Goal: Task Accomplishment & Management: Complete application form

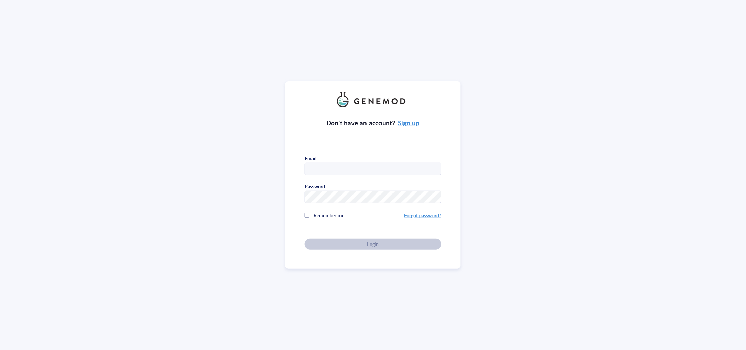
type input "[PERSON_NAME][EMAIL_ADDRESS][PERSON_NAME][DOMAIN_NAME]"
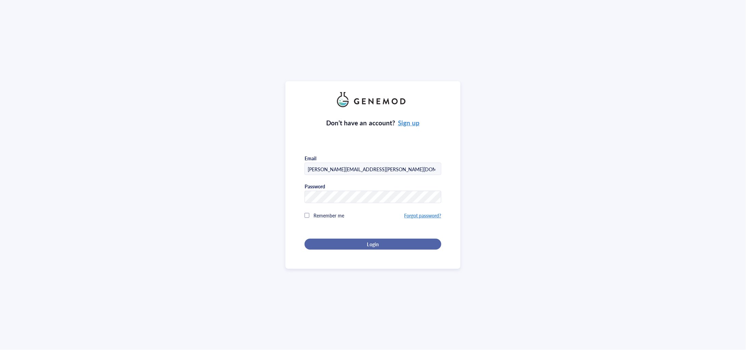
click at [395, 241] on div "Login" at bounding box center [373, 244] width 115 height 6
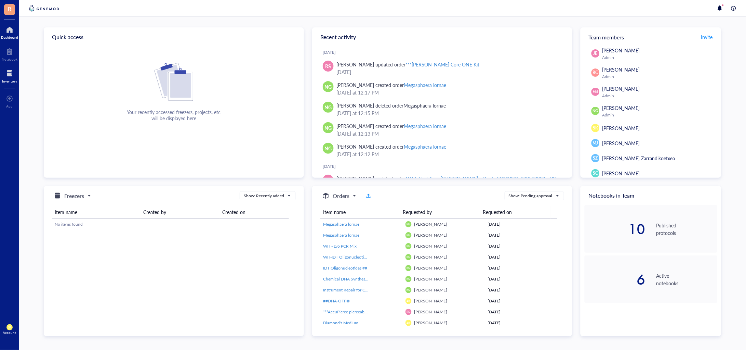
click at [9, 69] on div at bounding box center [9, 73] width 15 height 11
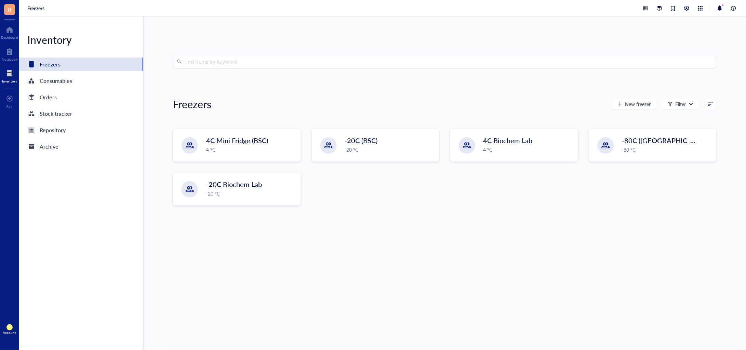
click at [76, 90] on div "Inventory Freezers Consumables Orders Stock tracker Repository Archive" at bounding box center [81, 182] width 125 height 333
click at [80, 97] on div "Orders" at bounding box center [81, 97] width 124 height 14
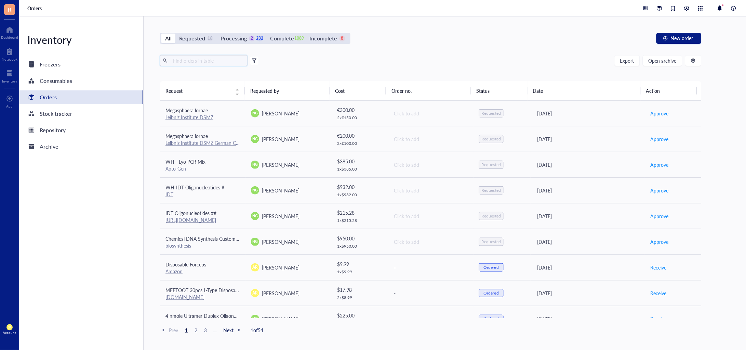
click at [216, 63] on input "text" at bounding box center [207, 60] width 75 height 10
type input "[PERSON_NAME]"
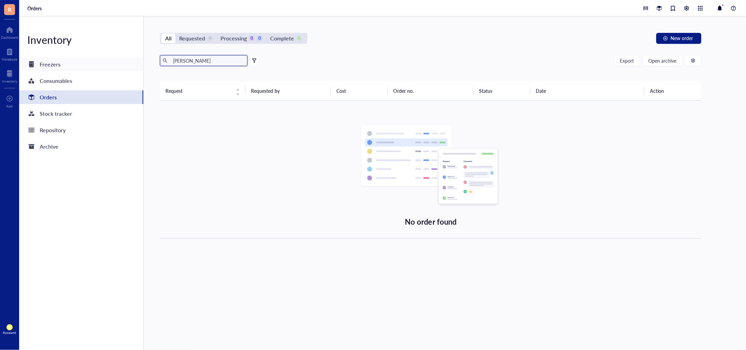
drag, startPoint x: 208, startPoint y: 60, endPoint x: 69, endPoint y: 63, distance: 139.6
click at [71, 63] on div "Inventory Freezers Consumables Orders Stock tracker Repository Archive All Requ…" at bounding box center [382, 182] width 727 height 333
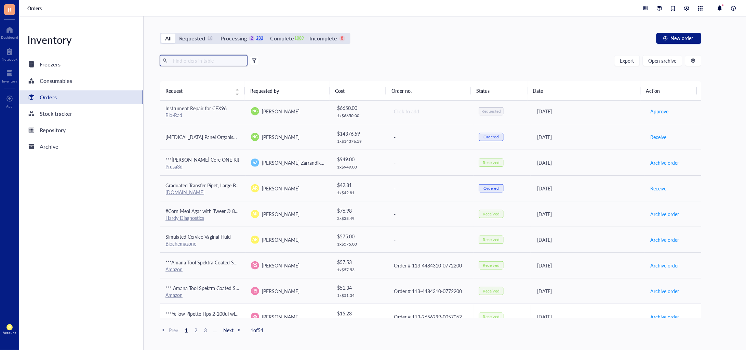
scroll to position [425, 0]
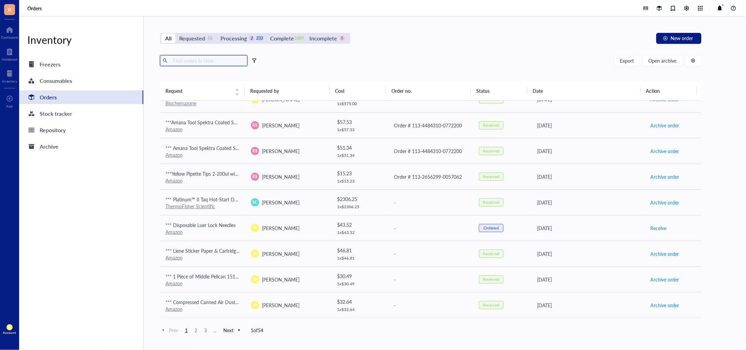
click at [197, 62] on input "text" at bounding box center [207, 60] width 75 height 10
type input "scotch"
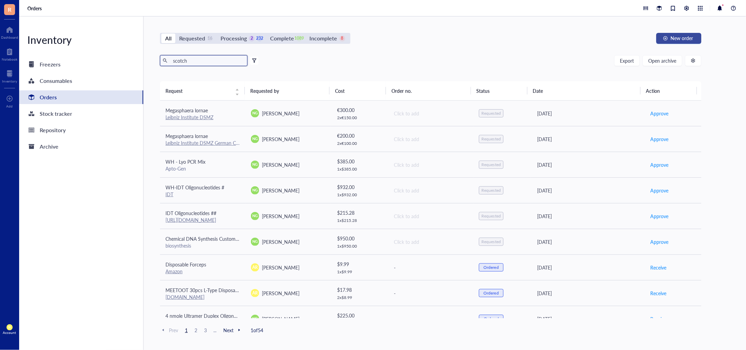
click at [688, 38] on span "New order" at bounding box center [682, 37] width 23 height 5
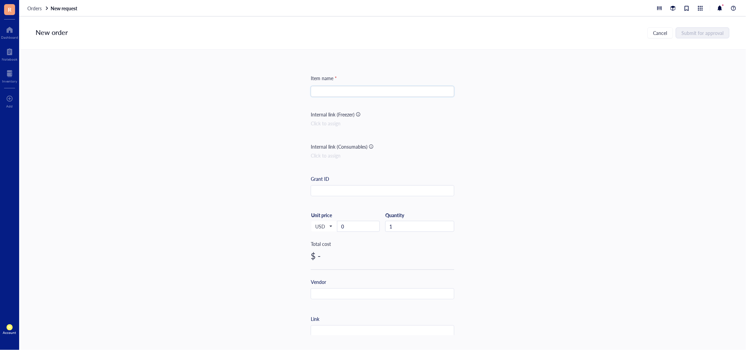
click at [344, 89] on input "search" at bounding box center [382, 91] width 135 height 10
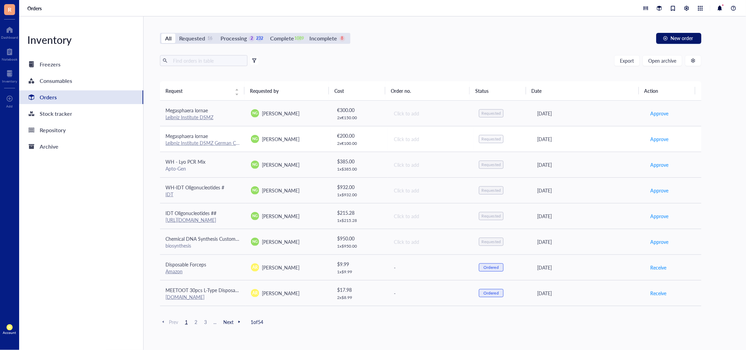
drag, startPoint x: 669, startPoint y: 35, endPoint x: 540, endPoint y: 140, distance: 166.6
click at [580, 138] on div "All Requested 16 Processing 2 232 Complete 1089 Incomplete 8 New order Export O…" at bounding box center [431, 182] width 575 height 333
click at [686, 36] on span "New order" at bounding box center [682, 37] width 23 height 5
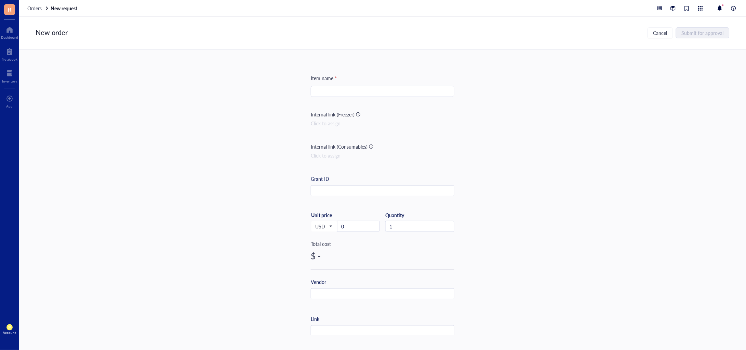
click at [381, 88] on input "search" at bounding box center [382, 91] width 135 height 10
drag, startPoint x: 329, startPoint y: 92, endPoint x: 367, endPoint y: 93, distance: 37.3
click at [366, 93] on input "Scotch Puches" at bounding box center [382, 91] width 135 height 10
drag, startPoint x: 404, startPoint y: 93, endPoint x: 265, endPoint y: 95, distance: 138.2
click at [276, 94] on div "Item name * Scotch Laminating Pouches & Printer Paper Scotch Laminating Pouches…" at bounding box center [382, 192] width 727 height 285
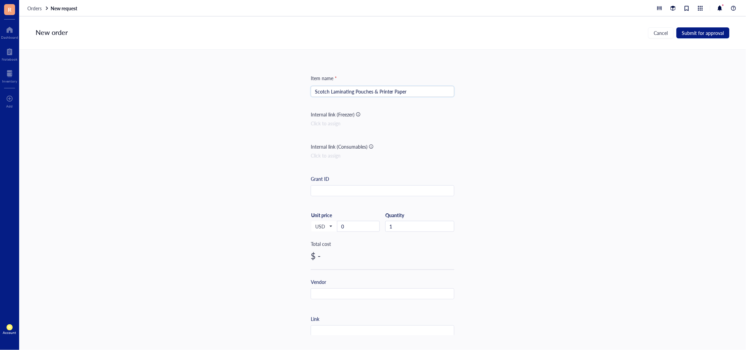
type input "Scotch Laminating Pouches & Printer Paper"
click at [381, 193] on input "text" at bounding box center [382, 190] width 143 height 11
drag, startPoint x: 361, startPoint y: 227, endPoint x: 324, endPoint y: 227, distance: 36.6
click at [326, 228] on div "USD Unit price 0" at bounding box center [345, 226] width 69 height 28
click at [337, 293] on input "text" at bounding box center [382, 293] width 143 height 11
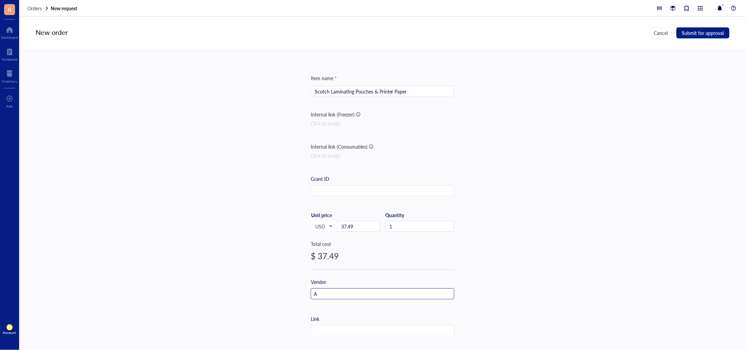
click at [387, 292] on input "A" at bounding box center [382, 293] width 143 height 11
click at [387, 292] on input "Am" at bounding box center [382, 293] width 143 height 11
click at [387, 292] on input "Ama" at bounding box center [382, 293] width 143 height 11
click at [387, 292] on input "Amaz" at bounding box center [382, 293] width 143 height 11
click at [387, 292] on input "Amazo" at bounding box center [382, 293] width 143 height 11
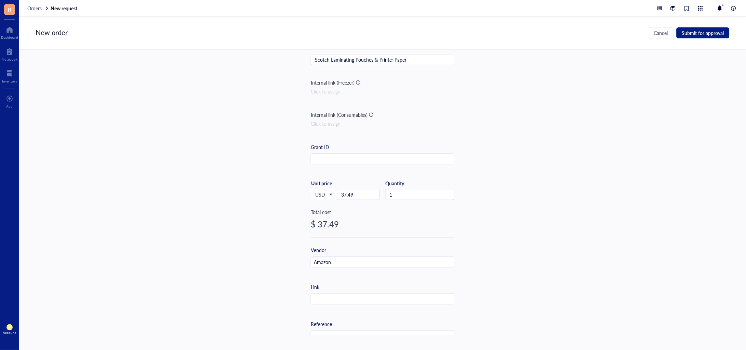
scroll to position [171, 0]
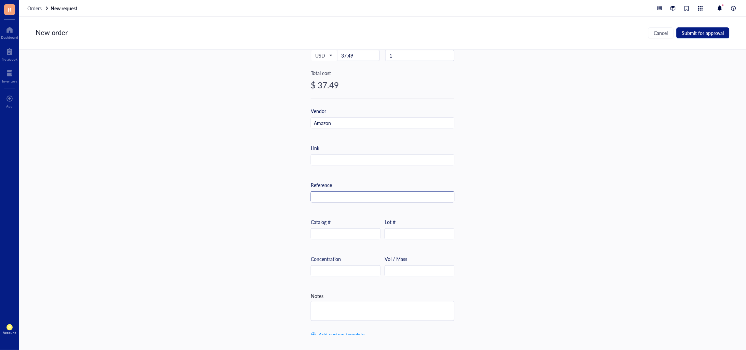
click at [346, 197] on input "text" at bounding box center [382, 197] width 143 height 11
click at [346, 150] on div "Link" at bounding box center [383, 154] width 144 height 21
click at [347, 156] on input "text" at bounding box center [382, 160] width 143 height 11
click at [341, 159] on input "text" at bounding box center [382, 160] width 143 height 11
paste input "[URL][DOMAIN_NAME]"
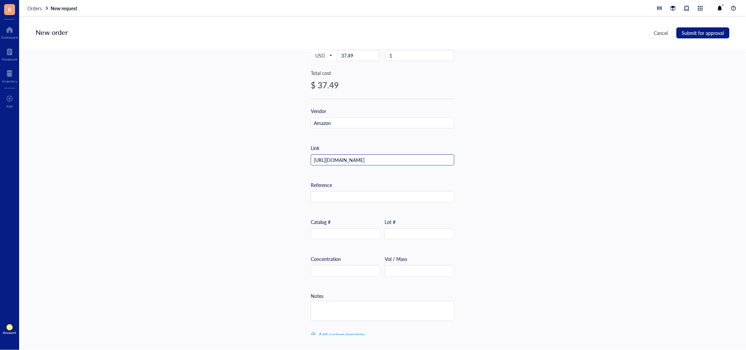
scroll to position [0, 33]
type input "[URL][DOMAIN_NAME]"
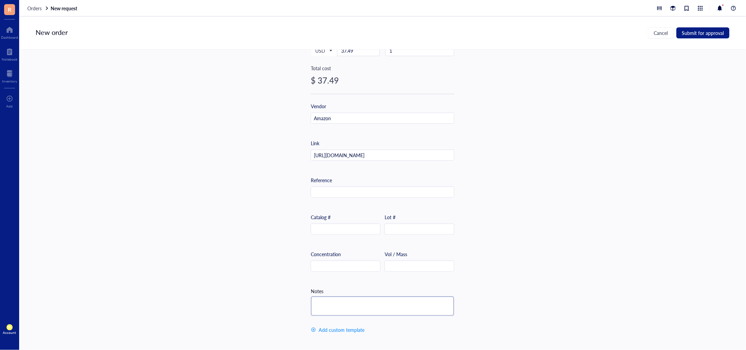
click at [354, 298] on textarea at bounding box center [382, 305] width 143 height 19
click at [330, 187] on input "text" at bounding box center [382, 192] width 143 height 11
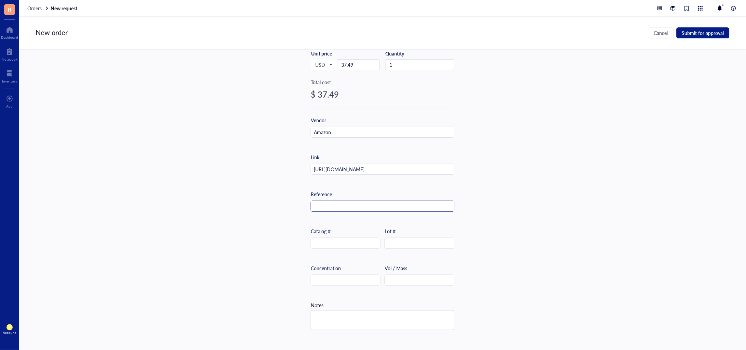
scroll to position [171, 0]
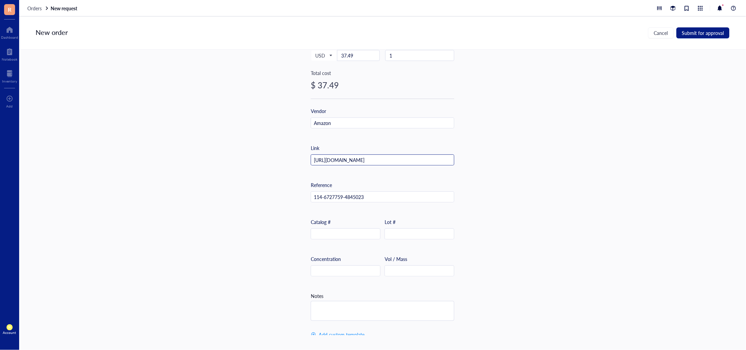
click at [346, 161] on input "[URL][DOMAIN_NAME]" at bounding box center [382, 160] width 143 height 11
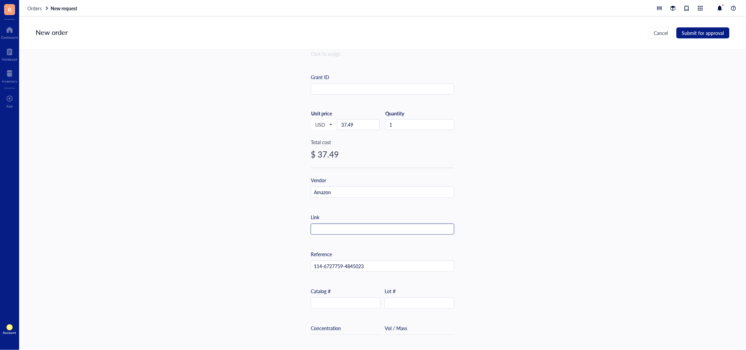
scroll to position [178, 0]
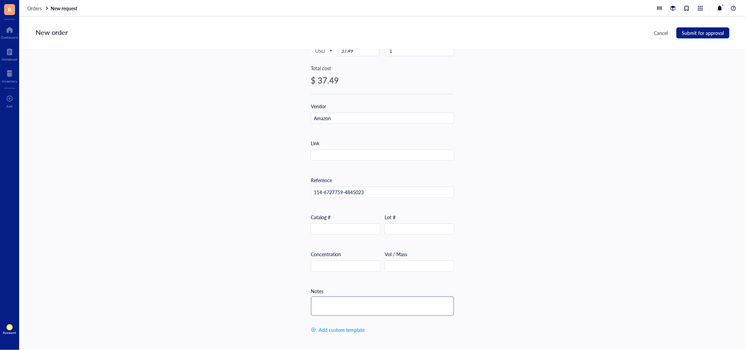
click at [347, 302] on textarea at bounding box center [382, 305] width 143 height 19
click at [408, 309] on textarea "[URL][DOMAIN_NAME]" at bounding box center [382, 305] width 143 height 22
click at [406, 309] on textarea "[URL][DOMAIN_NAME]" at bounding box center [382, 309] width 143 height 30
click at [375, 322] on textarea "[URL][DOMAIN_NAME]" at bounding box center [382, 312] width 143 height 37
type textarea "[URL][DOMAIN_NAME] [URL][DOMAIN_NAME]"
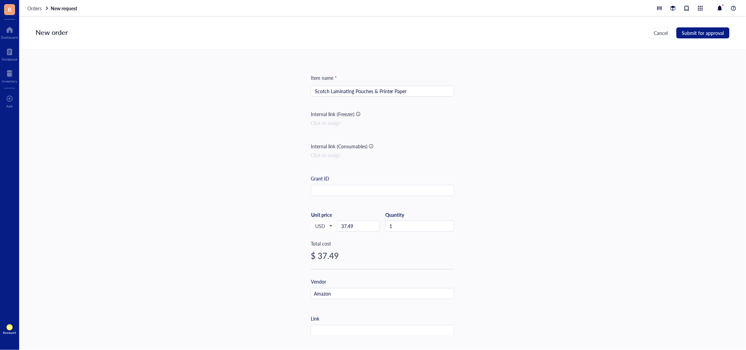
scroll to position [0, 0]
click at [703, 30] on span "Submit for approval" at bounding box center [703, 32] width 42 height 5
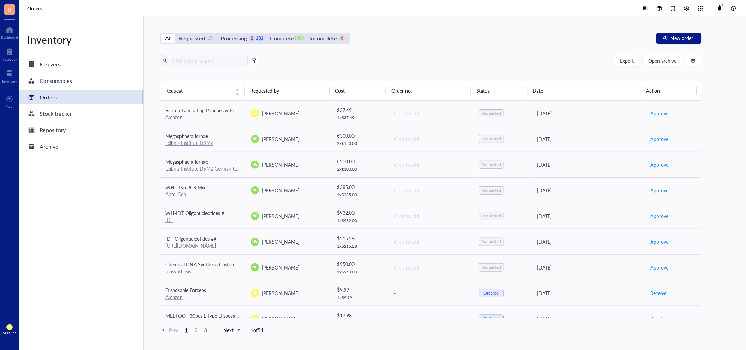
click at [214, 53] on div "All Requested 17 Processing 2 232 Complete 1089 Incomplete 8 New order Export O…" at bounding box center [431, 182] width 575 height 333
click at [216, 56] on input "text" at bounding box center [207, 60] width 75 height 10
type input "spectra"
click at [678, 30] on div "All Requested 17 Processing 2 232 Complete 1089 Incomplete 8 New order spectra …" at bounding box center [431, 182] width 575 height 333
click at [678, 33] on button "New order" at bounding box center [679, 38] width 45 height 11
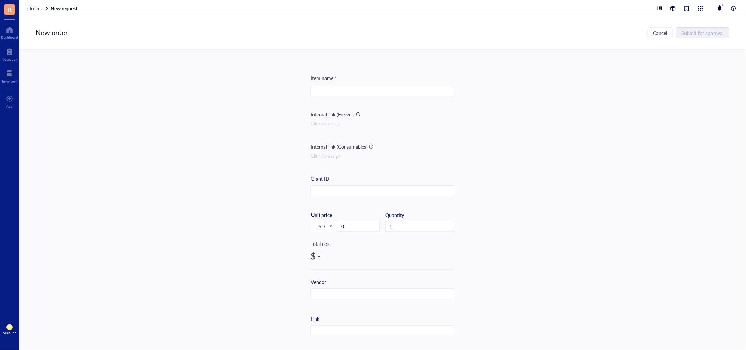
click at [326, 89] on input "search" at bounding box center [382, 91] width 135 height 10
paste input "HAPPYDAY , 25 Packs, Made in [GEOGRAPHIC_DATA] Premium KF94 Micro Dust Protecti…"
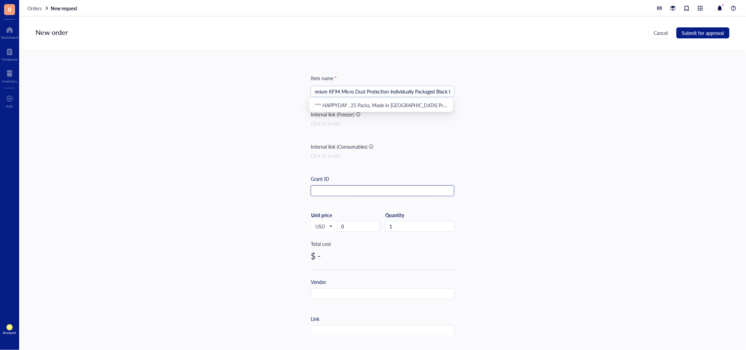
type input "HAPPYDAY , 25 Packs, Made in [GEOGRAPHIC_DATA] Premium KF94 Micro Dust Protecti…"
click at [346, 195] on input "text" at bounding box center [382, 190] width 143 height 11
drag, startPoint x: 347, startPoint y: 227, endPoint x: 215, endPoint y: 64, distance: 209.9
click at [329, 226] on div "USD Unit price 0" at bounding box center [345, 226] width 69 height 28
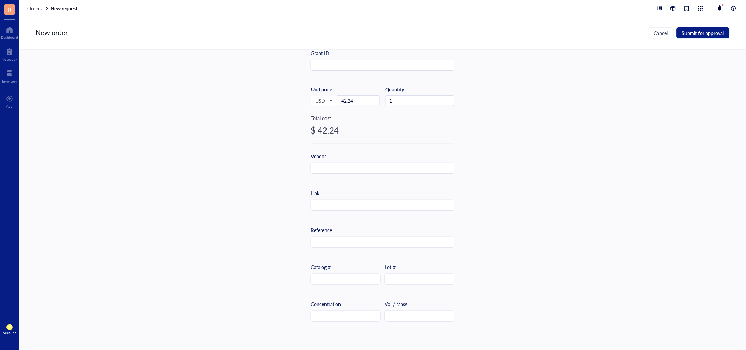
scroll to position [128, 0]
click at [369, 206] on input "text" at bounding box center [382, 202] width 143 height 11
drag, startPoint x: 362, startPoint y: 226, endPoint x: 364, endPoint y: 238, distance: 12.3
click at [362, 229] on div "Reference" at bounding box center [383, 234] width 144 height 21
click at [366, 241] on input "text" at bounding box center [382, 239] width 143 height 11
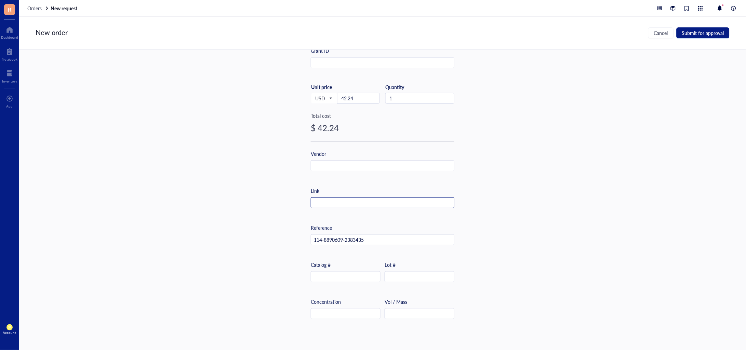
click at [371, 202] on input "text" at bounding box center [382, 202] width 143 height 11
paste input "[URL][DOMAIN_NAME]"
type input "[URL][DOMAIN_NAME]"
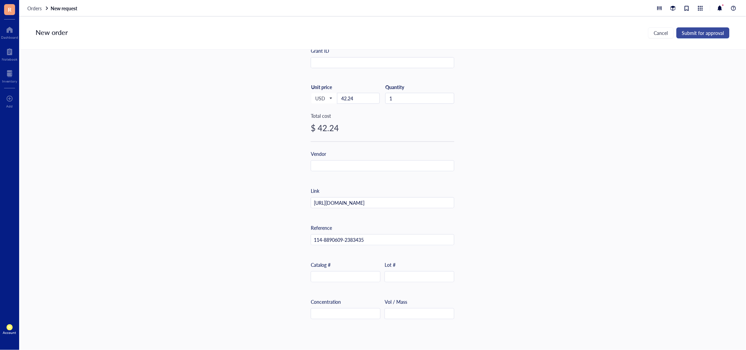
click at [695, 31] on span "Submit for approval" at bounding box center [703, 32] width 42 height 5
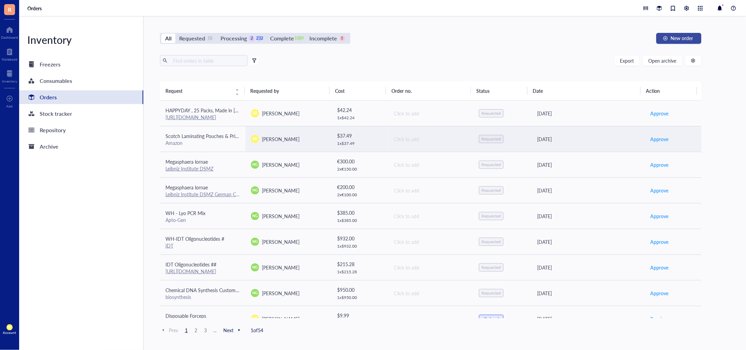
click at [685, 36] on span "New order" at bounding box center [682, 37] width 23 height 5
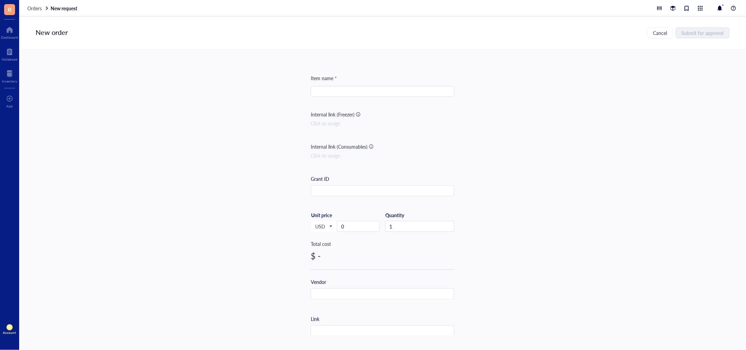
click at [395, 88] on input "search" at bounding box center [382, 91] width 135 height 10
paste input "Falcon Dust-Off Professional Electronics Compressed Air Duster, 12 oz (12 Pack)"
type input "Falcon Dust-Off Professional Electronics Compressed Air Duster, 12 oz (12 Pack)"
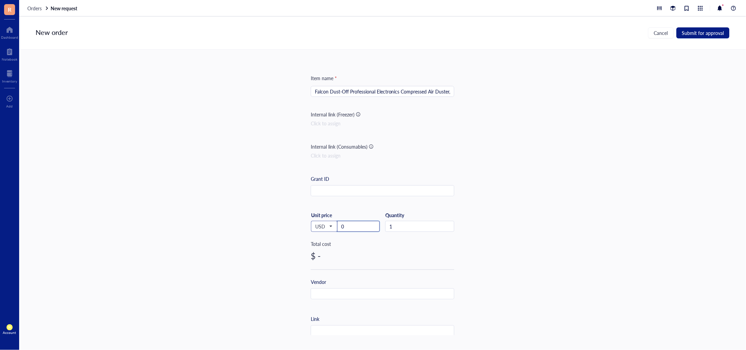
drag, startPoint x: 363, startPoint y: 225, endPoint x: 326, endPoint y: 224, distance: 37.3
click at [326, 224] on div "USD Unit price 0" at bounding box center [345, 226] width 69 height 28
click at [356, 289] on input "text" at bounding box center [382, 293] width 143 height 11
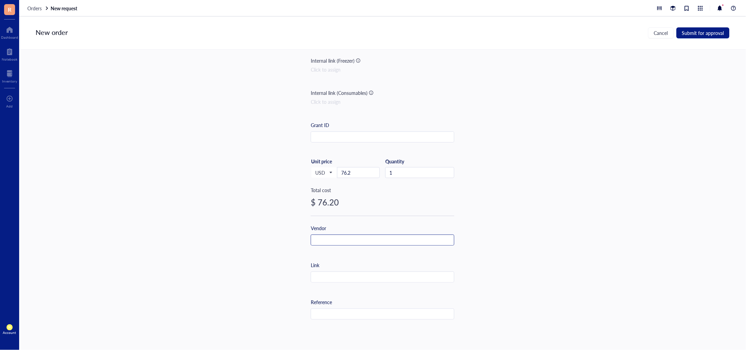
scroll to position [128, 0]
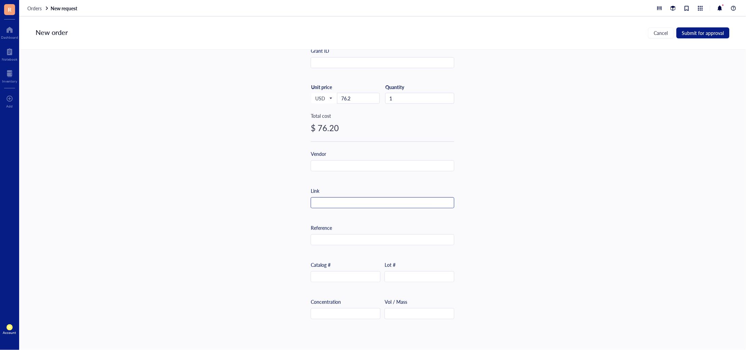
click at [338, 206] on input "text" at bounding box center [382, 202] width 143 height 11
paste input "Order placed [DATE] Total $76.20 Ship to Harlem Biospace 2 - Rover Diagnostics …"
type input "Order placed [DATE] Total $76.20 Ship to Harlem Biospace 2 - Rover Diagnostics …"
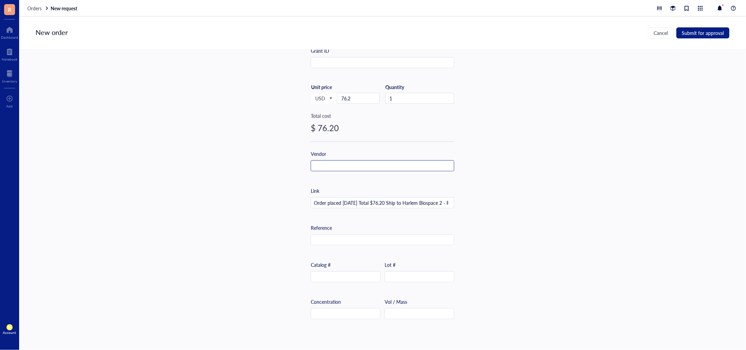
click at [346, 161] on input "text" at bounding box center [382, 165] width 143 height 11
click at [341, 165] on input "A" at bounding box center [382, 165] width 143 height 11
click at [341, 165] on input "Am" at bounding box center [382, 165] width 143 height 11
click at [341, 165] on input "Ama" at bounding box center [382, 165] width 143 height 11
click at [341, 165] on input "Amaz" at bounding box center [382, 165] width 143 height 11
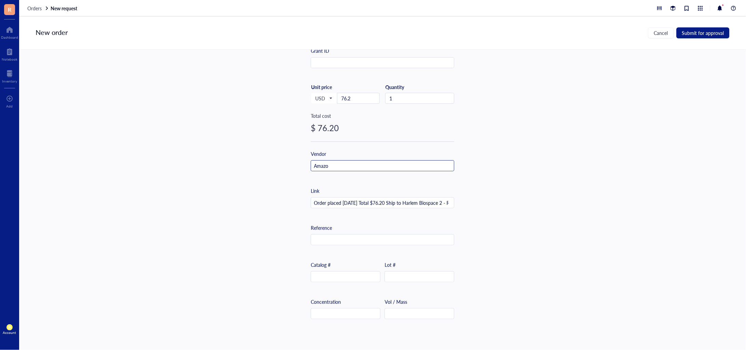
click at [341, 165] on input "Amazo" at bounding box center [382, 165] width 143 height 11
click at [363, 198] on input "Order placed [DATE] Total $76.20 Ship to Harlem Biospace 2 - Rover Diagnostics …" at bounding box center [382, 202] width 143 height 11
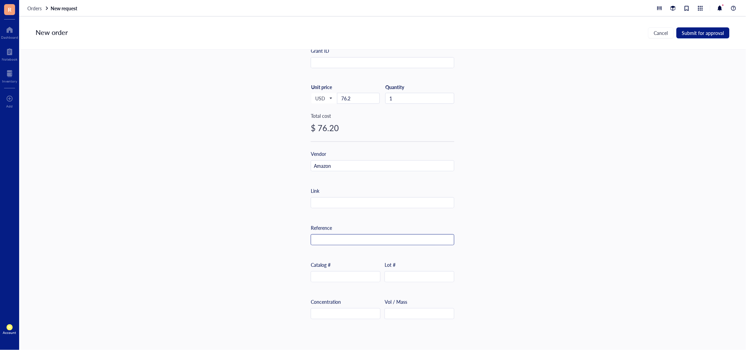
click at [337, 237] on input "text" at bounding box center [382, 239] width 143 height 11
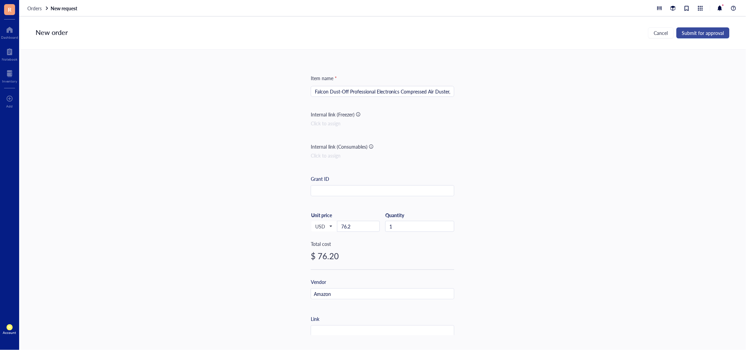
click at [713, 30] on span "Submit for approval" at bounding box center [703, 32] width 42 height 5
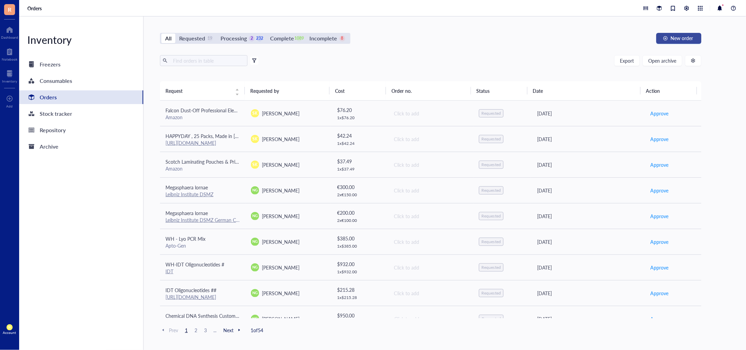
click at [690, 38] on span "New order" at bounding box center [682, 37] width 23 height 5
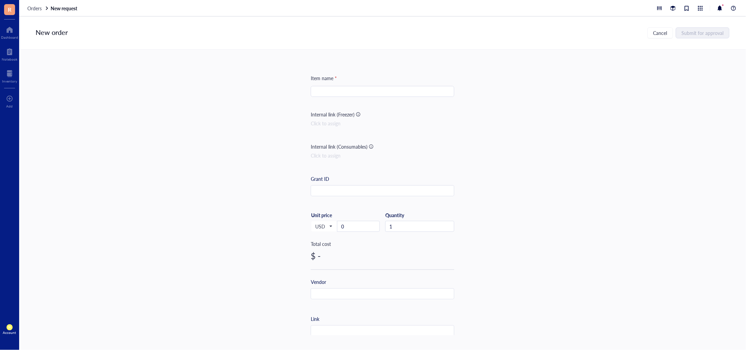
click at [343, 88] on input "search" at bounding box center [382, 91] width 135 height 10
paste input "SHARPAL 191H Knife & Scissors Sharpener | Repairs, Restores & Sharpens Straight…"
type input "SHARPAL 191H Knife & Scissors Sharpener | Repairs, Restores & Sharpens Straight…"
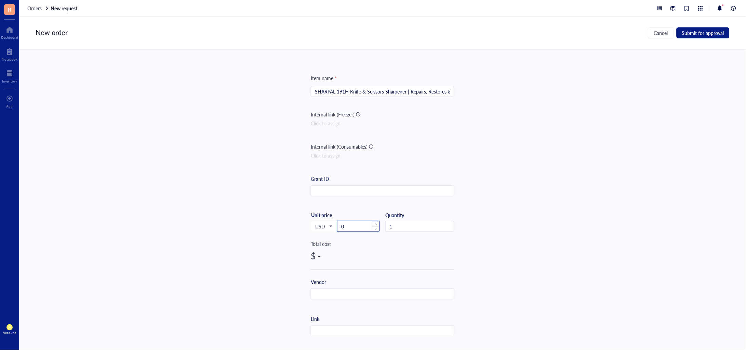
drag, startPoint x: 350, startPoint y: 227, endPoint x: 340, endPoint y: 224, distance: 10.9
click at [340, 224] on input "0" at bounding box center [359, 226] width 42 height 10
click at [348, 290] on div at bounding box center [383, 293] width 144 height 11
click at [354, 284] on div "Vendor" at bounding box center [383, 288] width 144 height 21
click at [354, 292] on input "text" at bounding box center [382, 293] width 143 height 11
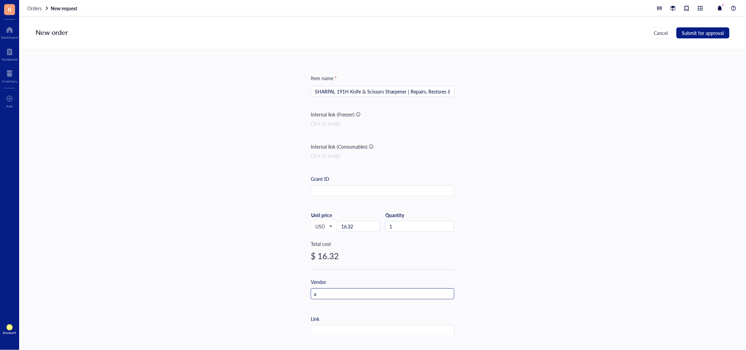
click at [354, 292] on input "a" at bounding box center [382, 293] width 143 height 11
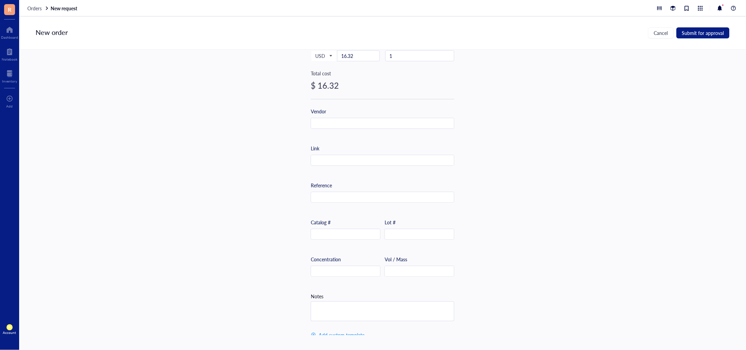
scroll to position [171, 0]
click at [337, 155] on input "text" at bounding box center [382, 160] width 143 height 11
click at [337, 230] on input "text" at bounding box center [345, 233] width 69 height 11
click at [344, 193] on input "text" at bounding box center [382, 197] width 143 height 11
click at [341, 161] on input "text" at bounding box center [382, 160] width 143 height 11
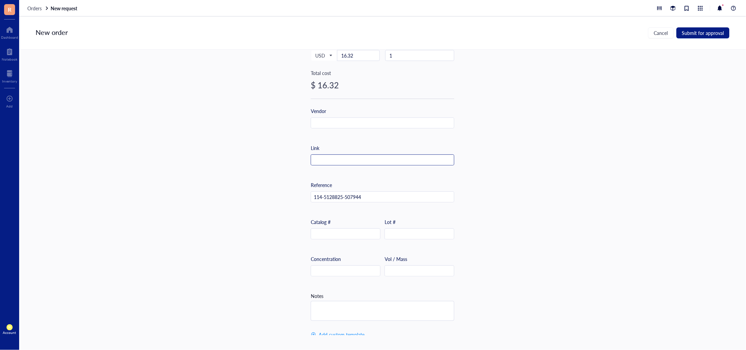
type input "a"
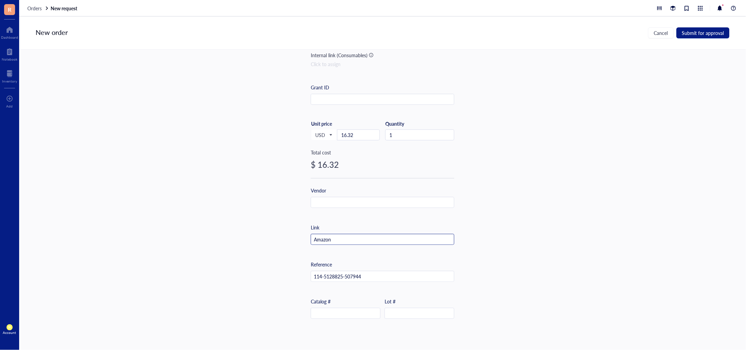
scroll to position [0, 0]
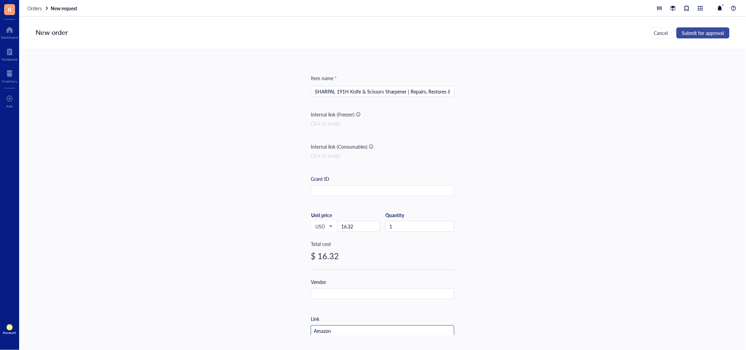
type input "Amazon"
click at [706, 35] on span "Submit for approval" at bounding box center [703, 32] width 42 height 5
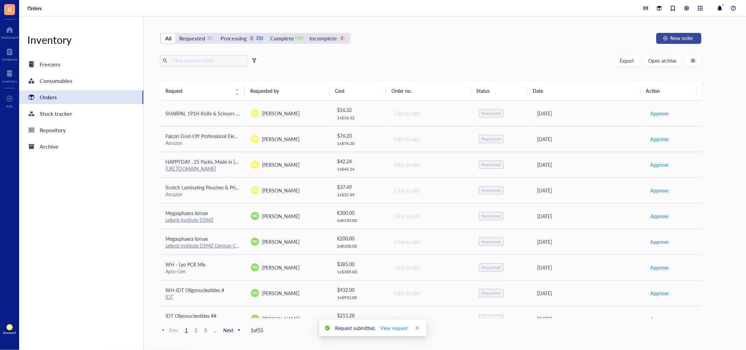
click at [695, 41] on button "New order" at bounding box center [679, 38] width 45 height 11
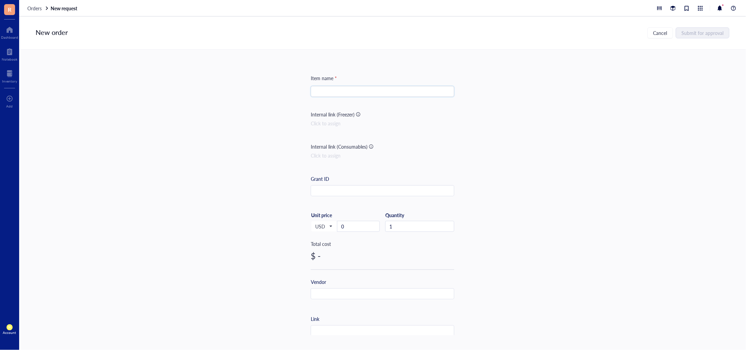
click at [381, 87] on input "search" at bounding box center [382, 91] width 135 height 10
paste input "Goo Gone Adhesive Remover - 2 Pack - 8 Ounce - Surface Safe Adhesive Remover Sa…"
type input "Goo Gone Adhesive Remover - 2 Pack - 8 Ounce - Surface Safe Adhesive Remover Sa…"
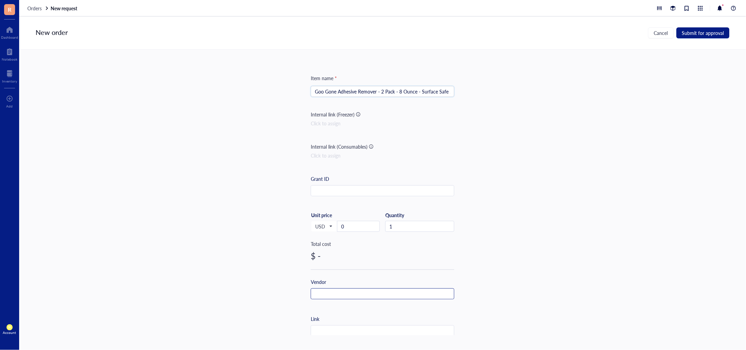
click at [341, 289] on input "text" at bounding box center [382, 293] width 143 height 11
click at [335, 303] on div "Vendor A" at bounding box center [383, 294] width 144 height 32
click at [344, 295] on input "A" at bounding box center [382, 293] width 143 height 11
click at [344, 295] on input "Am" at bounding box center [382, 293] width 143 height 11
click at [348, 294] on input "Ama" at bounding box center [382, 293] width 143 height 11
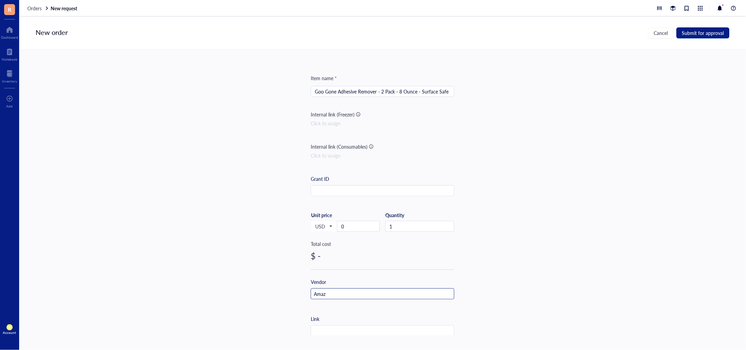
click at [348, 294] on input "Amaz" at bounding box center [382, 293] width 143 height 11
click at [348, 294] on input "Amazo" at bounding box center [382, 293] width 143 height 11
click at [354, 292] on input "Amazo" at bounding box center [382, 293] width 143 height 11
click at [351, 223] on input "0" at bounding box center [359, 226] width 42 height 10
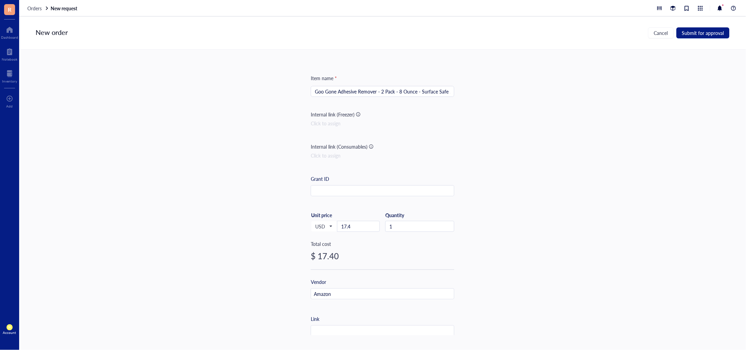
scroll to position [128, 0]
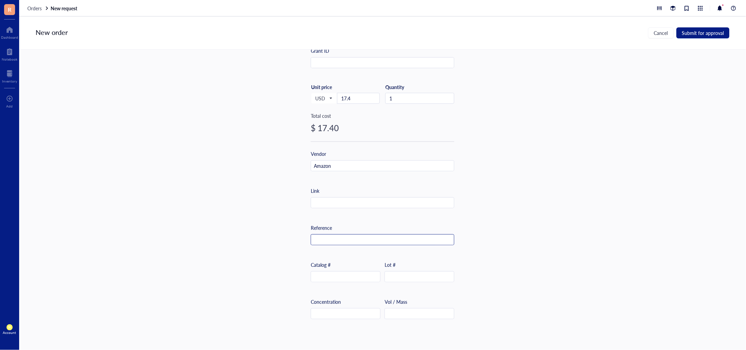
click at [341, 241] on input "text" at bounding box center [382, 239] width 143 height 11
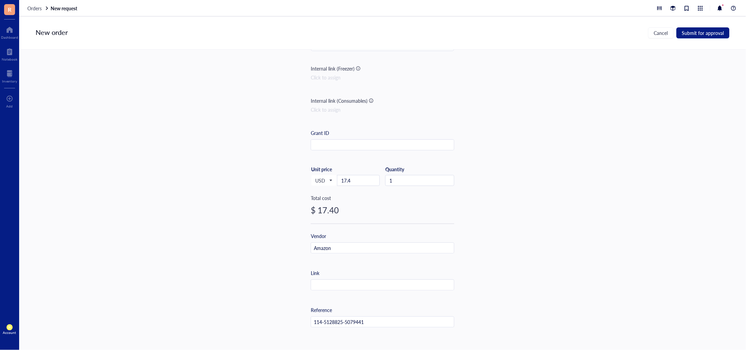
scroll to position [0, 0]
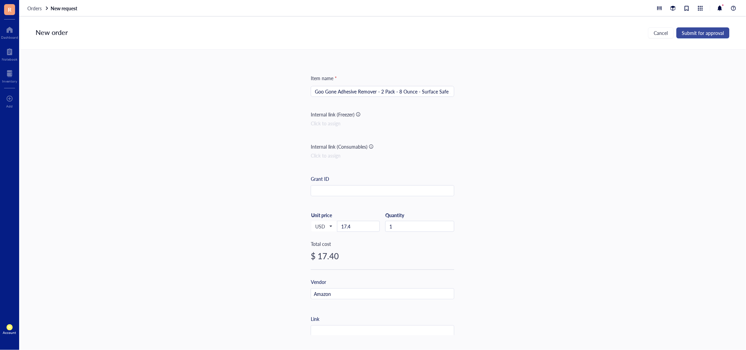
click at [709, 32] on span "Submit for approval" at bounding box center [703, 32] width 42 height 5
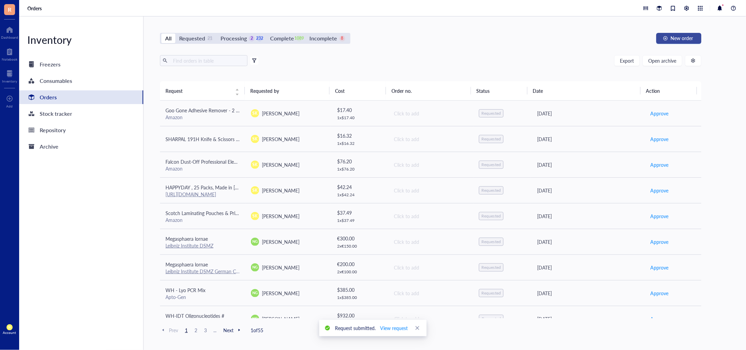
click at [672, 40] on span "New order" at bounding box center [682, 37] width 23 height 5
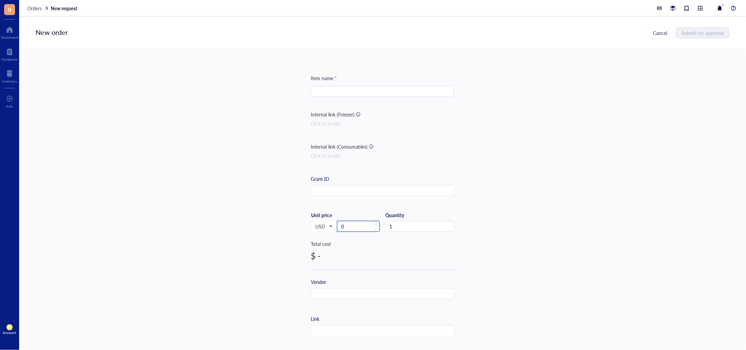
drag, startPoint x: 346, startPoint y: 225, endPoint x: 337, endPoint y: 224, distance: 9.6
click at [338, 224] on input "0" at bounding box center [359, 226] width 42 height 10
click at [320, 94] on input "search" at bounding box center [382, 91] width 135 height 10
paste input "Supmedic Disposable Nitrile Gloves, Chemical Resistant, Powder-Free, Latex-Free…"
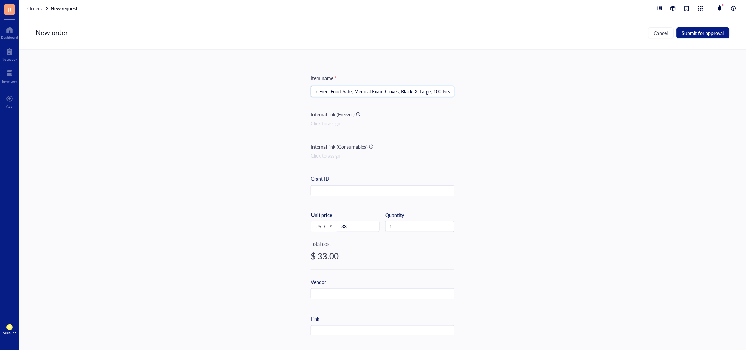
type input "Supmedic Disposable Nitrile Gloves, Chemical Resistant, Powder-Free, Latex-Free…"
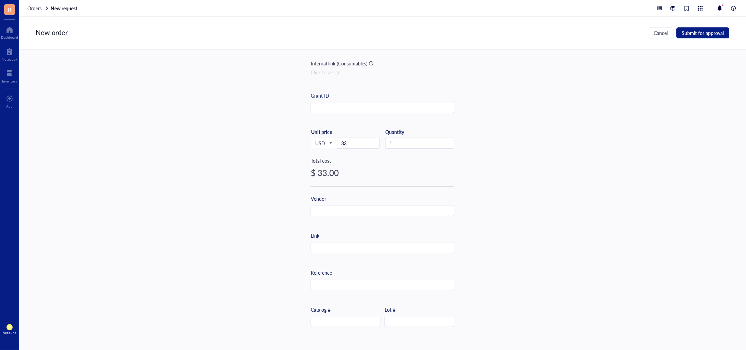
scroll to position [85, 0]
click at [334, 247] on input "text" at bounding box center [382, 245] width 143 height 11
paste input "114-6572387-2303431"
type input "114-6572387-2303431"
click at [344, 207] on input "text" at bounding box center [382, 208] width 143 height 11
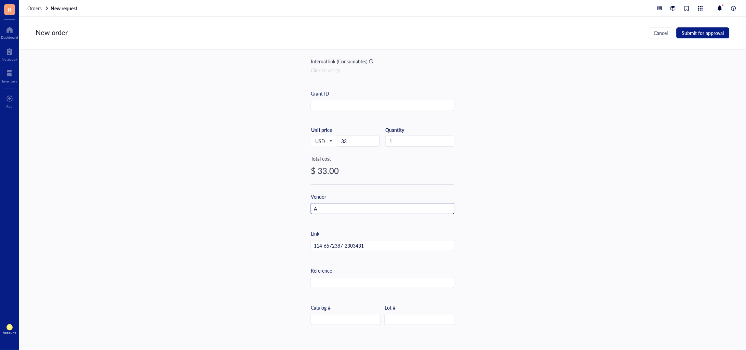
click at [344, 207] on input "A" at bounding box center [382, 208] width 143 height 11
click at [344, 207] on input "Am" at bounding box center [382, 208] width 143 height 11
click at [344, 207] on input "Ama" at bounding box center [382, 208] width 143 height 11
click at [344, 207] on input "z" at bounding box center [382, 208] width 143 height 11
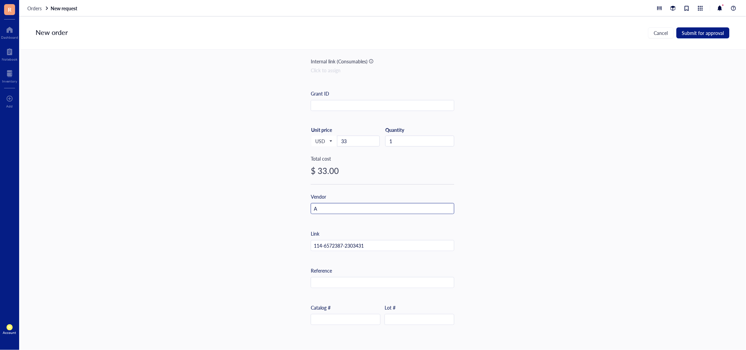
click at [352, 210] on input "A" at bounding box center [382, 208] width 143 height 11
click at [711, 32] on span "Submit for approval" at bounding box center [703, 32] width 42 height 5
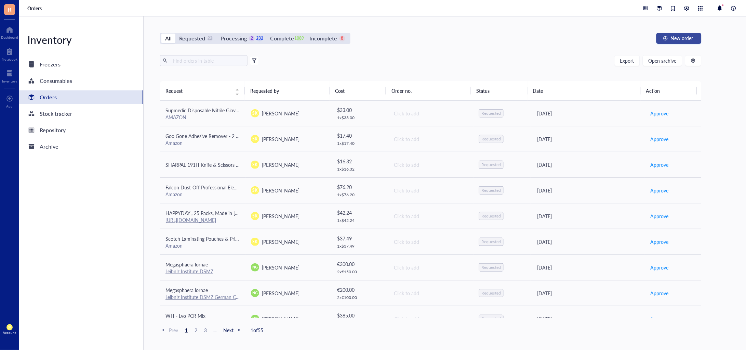
click at [682, 35] on span "New order" at bounding box center [682, 37] width 23 height 5
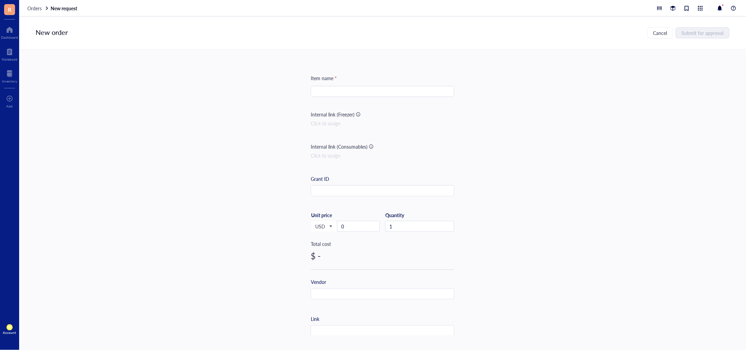
click at [403, 91] on input "search" at bounding box center [382, 91] width 135 height 10
paste input "Expo Magnetic Dry Erase Markers with Eraser, Fine Tip, Assorted, 8 Count"
type input "Expo Magnetic Dry Erase Markers with Eraser, Fine Tip, Assorted, 8 Count"
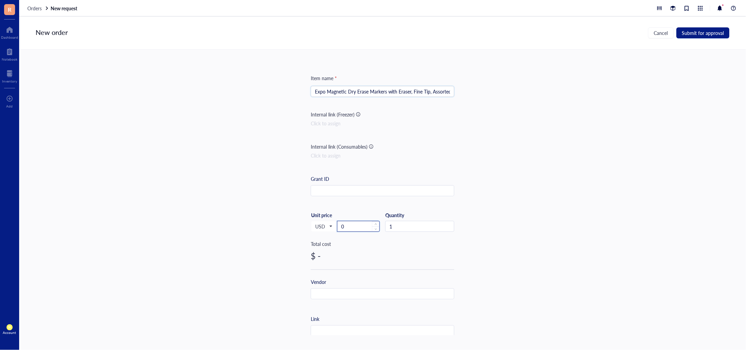
drag, startPoint x: 360, startPoint y: 224, endPoint x: 340, endPoint y: 222, distance: 19.6
click at [343, 224] on input "0" at bounding box center [359, 226] width 42 height 10
click at [333, 295] on input "text" at bounding box center [382, 293] width 143 height 11
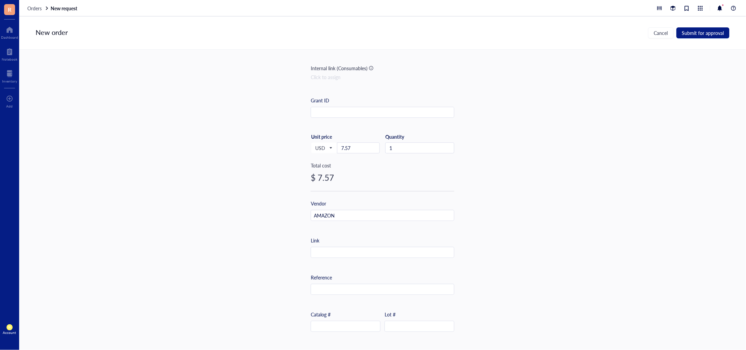
scroll to position [85, 0]
click at [346, 281] on input "text" at bounding box center [382, 282] width 143 height 11
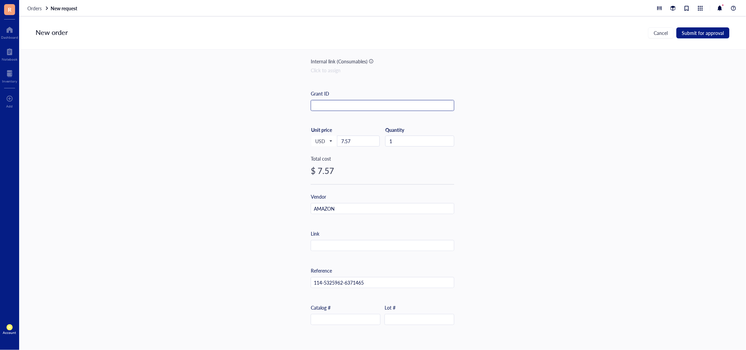
scroll to position [0, 0]
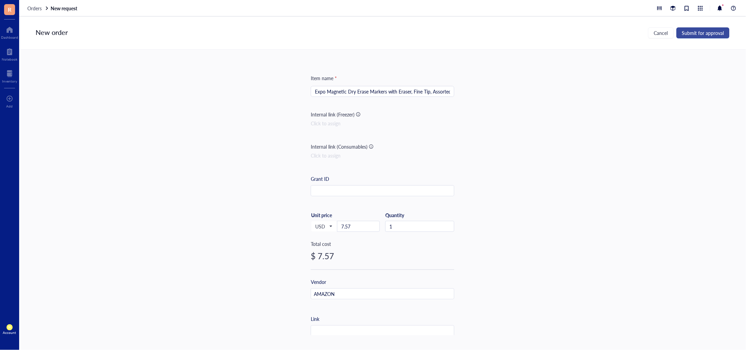
click at [720, 30] on span "Submit for approval" at bounding box center [703, 32] width 42 height 5
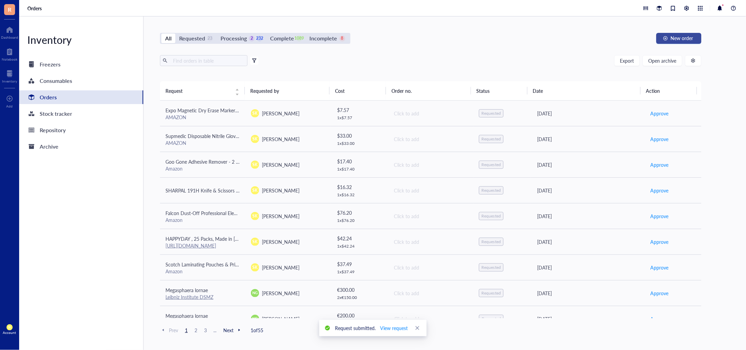
click at [677, 35] on span "New order" at bounding box center [682, 37] width 23 height 5
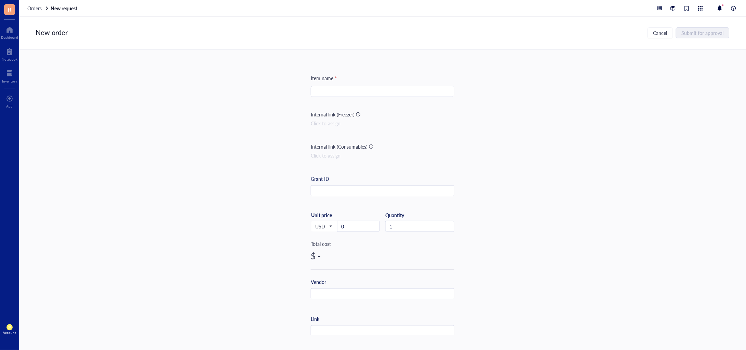
click at [364, 93] on input "search" at bounding box center [382, 91] width 135 height 10
paste input "23.82"
type input "23.82"
drag, startPoint x: 349, startPoint y: 231, endPoint x: 325, endPoint y: 230, distance: 24.6
click at [325, 230] on div "USD Unit price 0" at bounding box center [345, 226] width 69 height 28
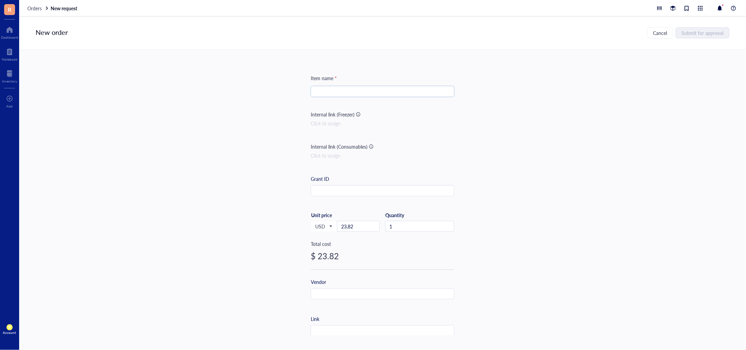
click at [329, 89] on input "search" at bounding box center [382, 91] width 135 height 10
paste input "StarTechDeals 200 Clear CPP Plastic DVD Sleeves with Flap for 14mm DVD Box Artw…"
type input "StarTechDeals 200 Clear CPP Plastic DVD Sleeves with Flap for 14mm DVD Box Artw…"
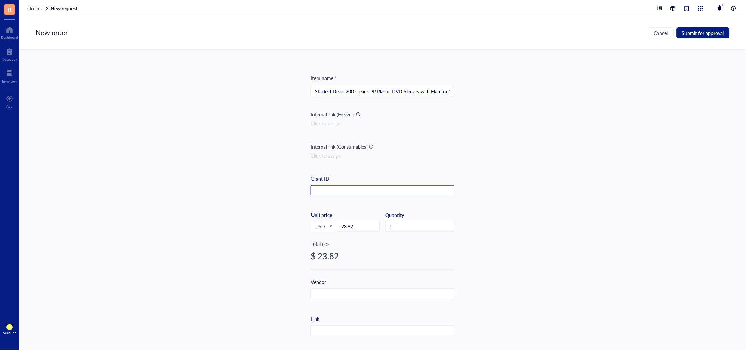
click at [351, 193] on input "text" at bounding box center [382, 190] width 143 height 11
click at [348, 300] on div "Vendor" at bounding box center [383, 294] width 144 height 32
click at [349, 296] on input "text" at bounding box center [382, 293] width 143 height 11
drag, startPoint x: 326, startPoint y: 296, endPoint x: 299, endPoint y: 297, distance: 27.4
click at [292, 293] on div "Item name * StarTechDeals 200 Clear CPP Plastic DVD Sleeves with Flap for 14mm …" at bounding box center [382, 192] width 727 height 285
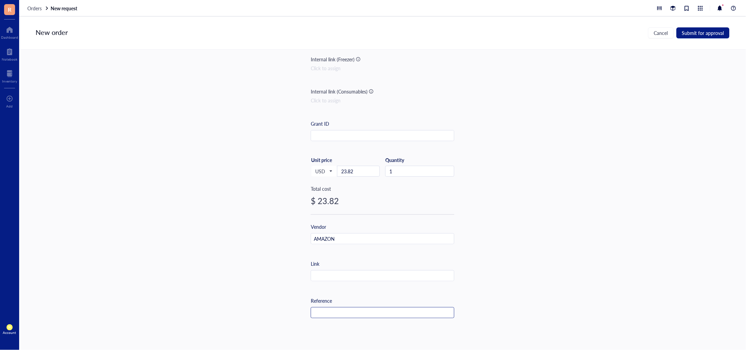
scroll to position [85, 0]
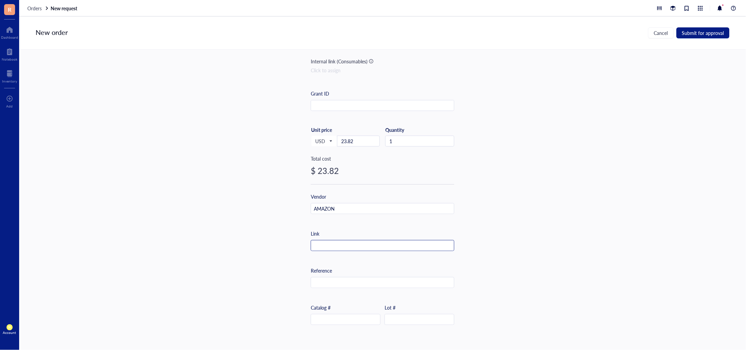
click at [340, 250] on div at bounding box center [383, 245] width 144 height 11
click at [340, 247] on input "text" at bounding box center [382, 245] width 143 height 11
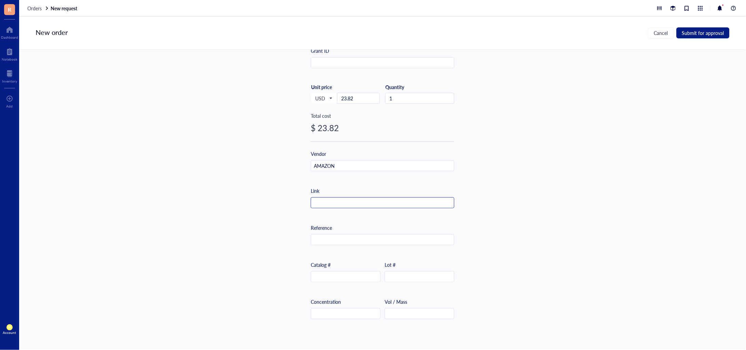
paste input "[URL][DOMAIN_NAME]"
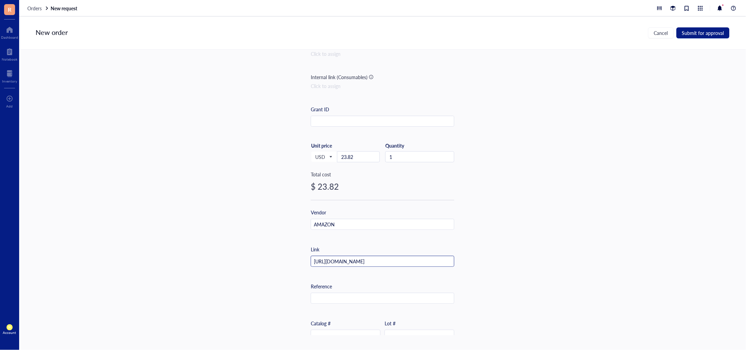
scroll to position [0, 0]
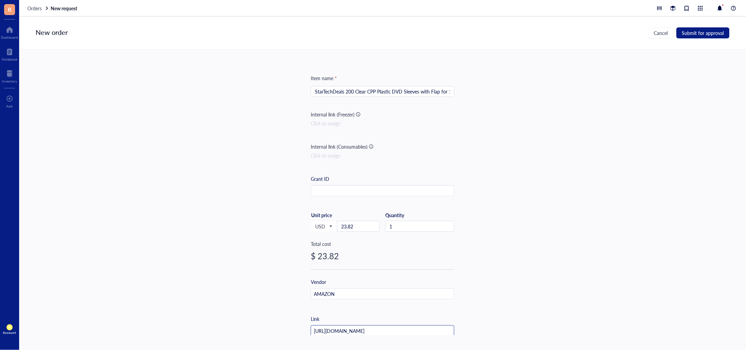
type input "[URL][DOMAIN_NAME]"
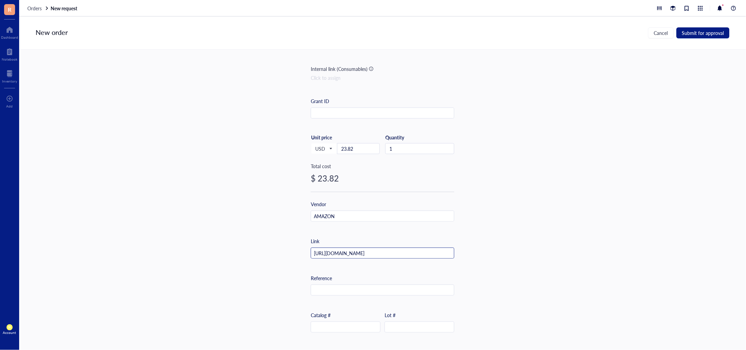
scroll to position [85, 0]
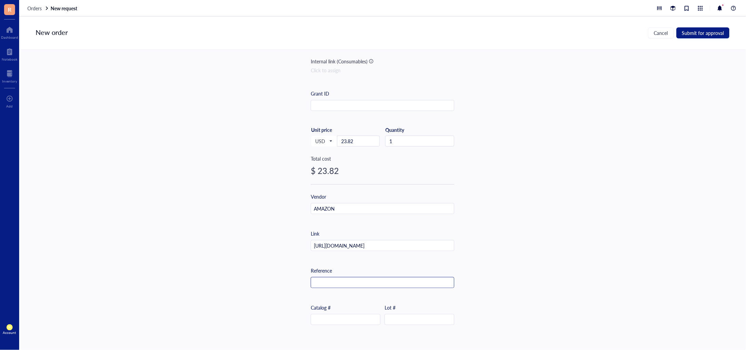
click at [361, 278] on input "text" at bounding box center [382, 282] width 143 height 11
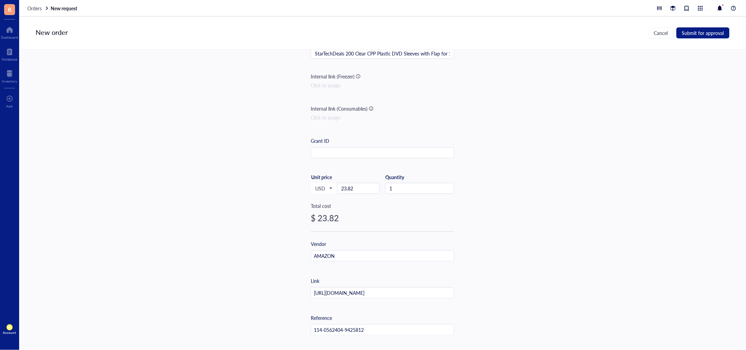
scroll to position [0, 0]
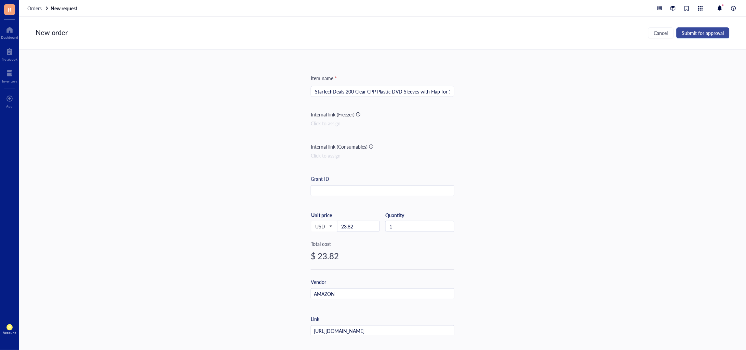
click at [718, 27] on button "Submit for approval" at bounding box center [703, 32] width 53 height 11
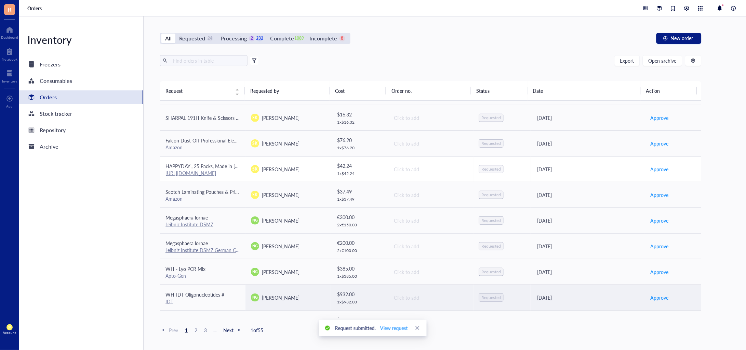
scroll to position [85, 0]
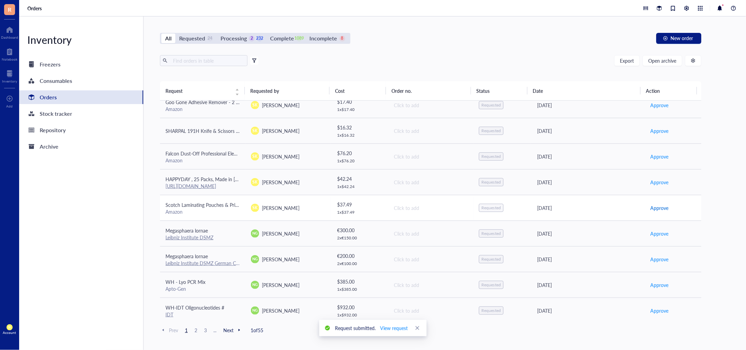
click at [659, 204] on span "Approve" at bounding box center [660, 208] width 18 height 8
click at [652, 181] on span "Approve" at bounding box center [660, 182] width 18 height 8
click at [656, 154] on span "Approve" at bounding box center [660, 157] width 18 height 8
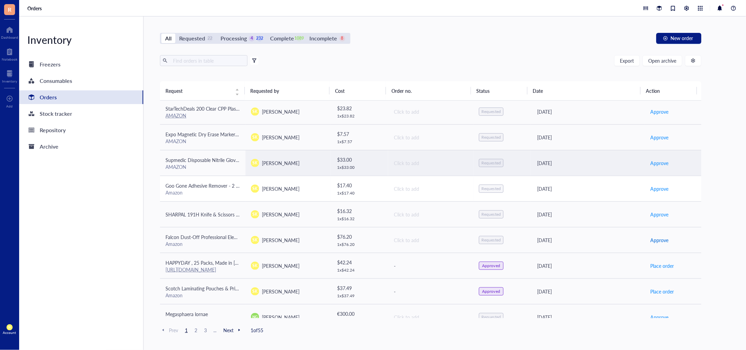
scroll to position [0, 0]
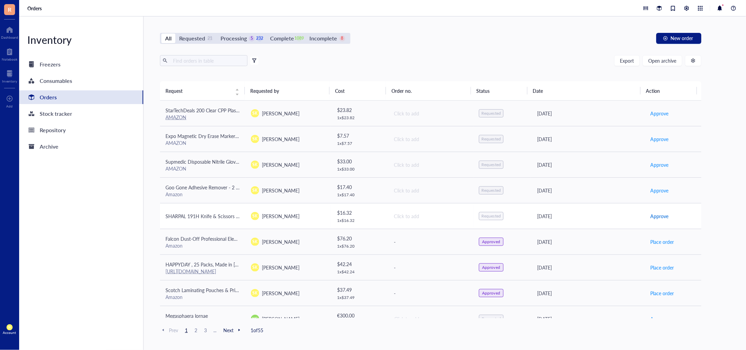
click at [660, 213] on span "Approve" at bounding box center [660, 216] width 18 height 8
click at [655, 188] on span "Approve" at bounding box center [660, 190] width 18 height 8
click at [654, 164] on span "Approve" at bounding box center [660, 165] width 18 height 8
click at [652, 137] on span "Approve" at bounding box center [660, 139] width 18 height 8
click at [651, 110] on span "Approve" at bounding box center [660, 113] width 18 height 8
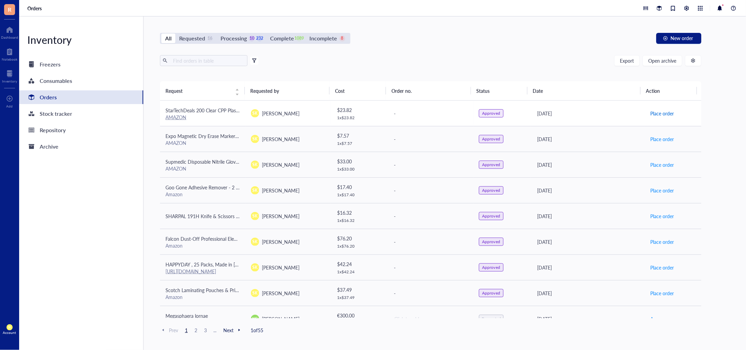
click at [653, 113] on span "Place order" at bounding box center [663, 113] width 24 height 8
click at [655, 136] on span "Place order" at bounding box center [663, 139] width 24 height 8
click at [655, 165] on span "Place order" at bounding box center [663, 165] width 24 height 8
click at [656, 189] on span "Place order" at bounding box center [663, 190] width 24 height 8
click at [653, 216] on span "Place order" at bounding box center [663, 216] width 24 height 8
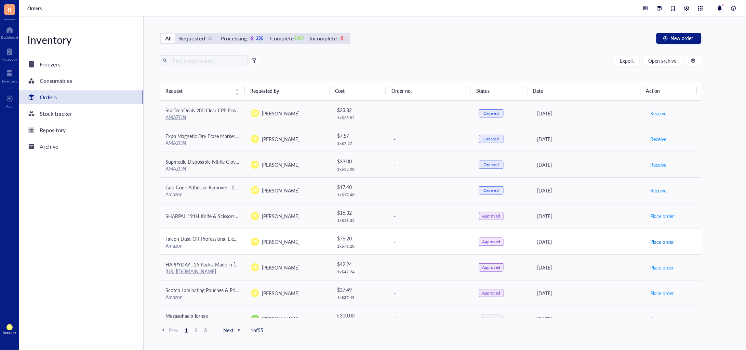
click at [654, 240] on span "Place order" at bounding box center [663, 242] width 24 height 8
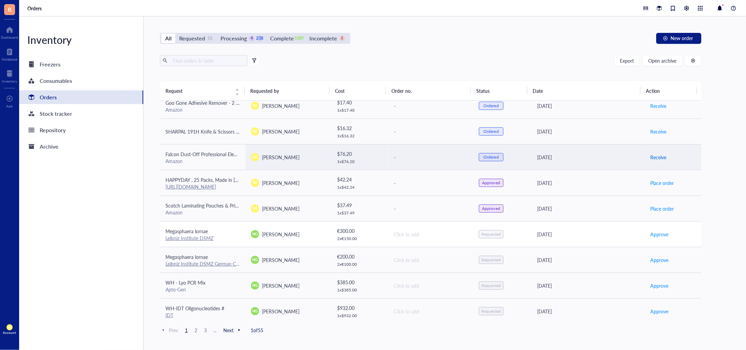
scroll to position [85, 0]
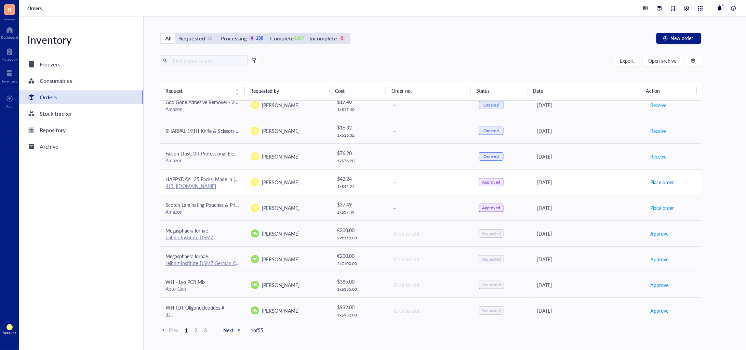
click at [661, 179] on span "Place order" at bounding box center [663, 182] width 24 height 8
click at [662, 208] on span "Place order" at bounding box center [663, 208] width 24 height 8
click at [660, 206] on span "Receive" at bounding box center [659, 208] width 16 height 8
click at [659, 183] on span "Receive" at bounding box center [659, 182] width 16 height 8
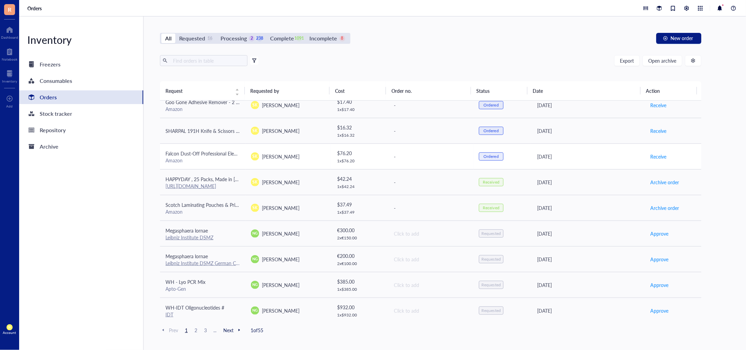
click at [657, 150] on td "Receive" at bounding box center [673, 156] width 57 height 26
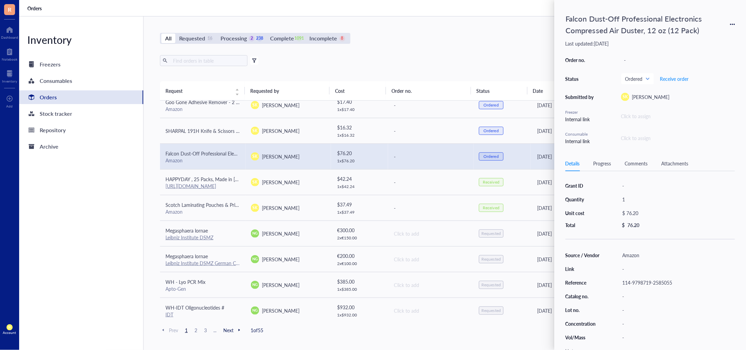
click at [546, 31] on div "All Requested 16 Processing 2 238 Complete 1091 Incomplete 8 New order Export O…" at bounding box center [431, 182] width 575 height 333
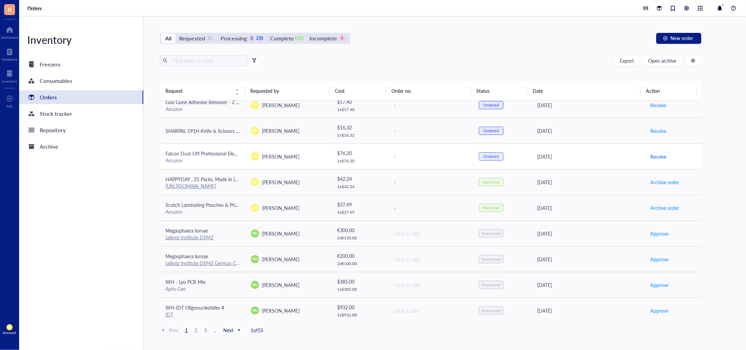
click at [660, 152] on button "Receive" at bounding box center [658, 156] width 17 height 11
click at [654, 129] on span "Receive" at bounding box center [659, 131] width 16 height 8
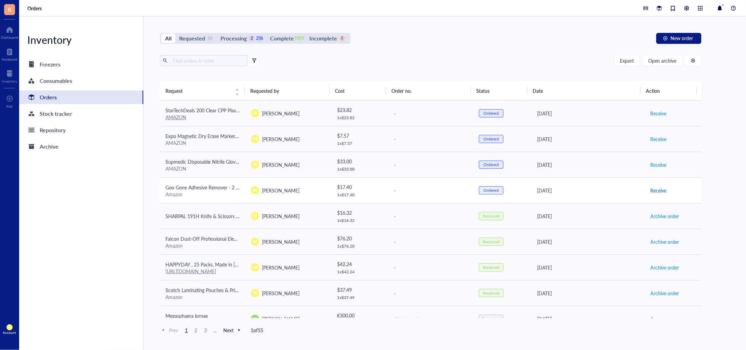
click at [660, 189] on span "Receive" at bounding box center [659, 190] width 16 height 8
click at [655, 165] on span "Receive" at bounding box center [659, 165] width 16 height 8
click at [654, 136] on span "Receive" at bounding box center [659, 139] width 16 height 8
